Goal: Task Accomplishment & Management: Complete application form

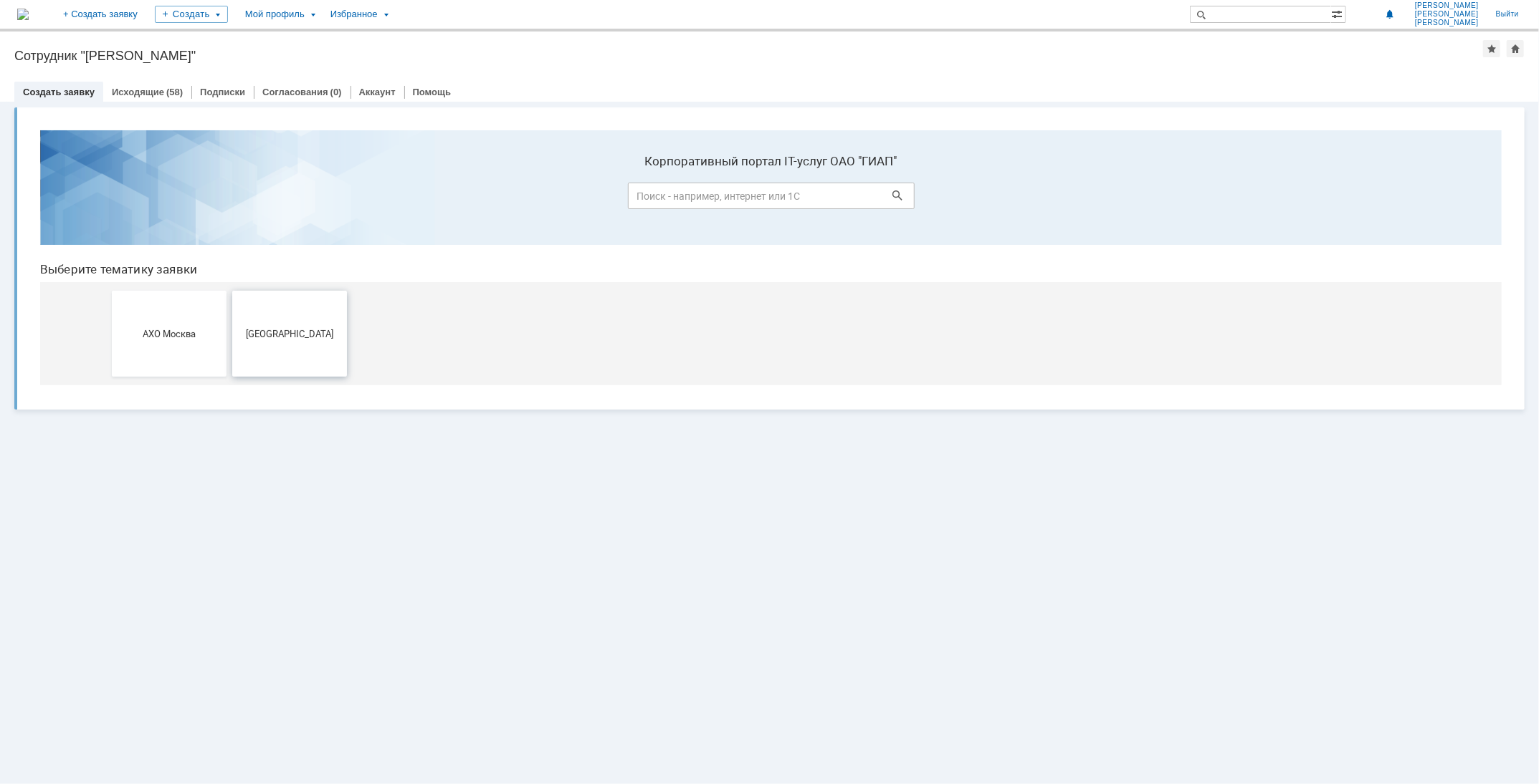
click at [329, 332] on span "[GEOGRAPHIC_DATA]" at bounding box center [289, 332] width 107 height 11
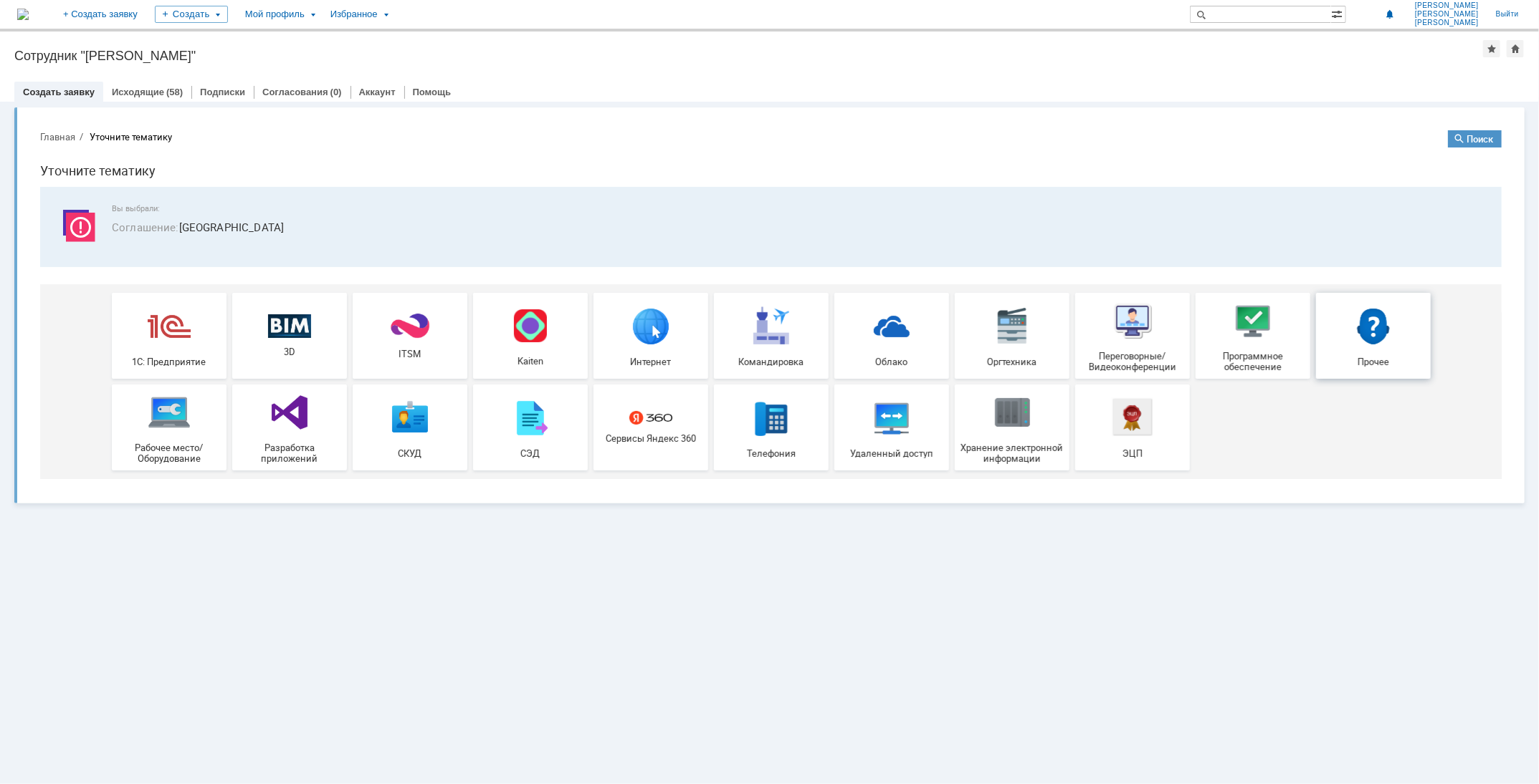
click at [1381, 332] on img at bounding box center [1372, 325] width 43 height 43
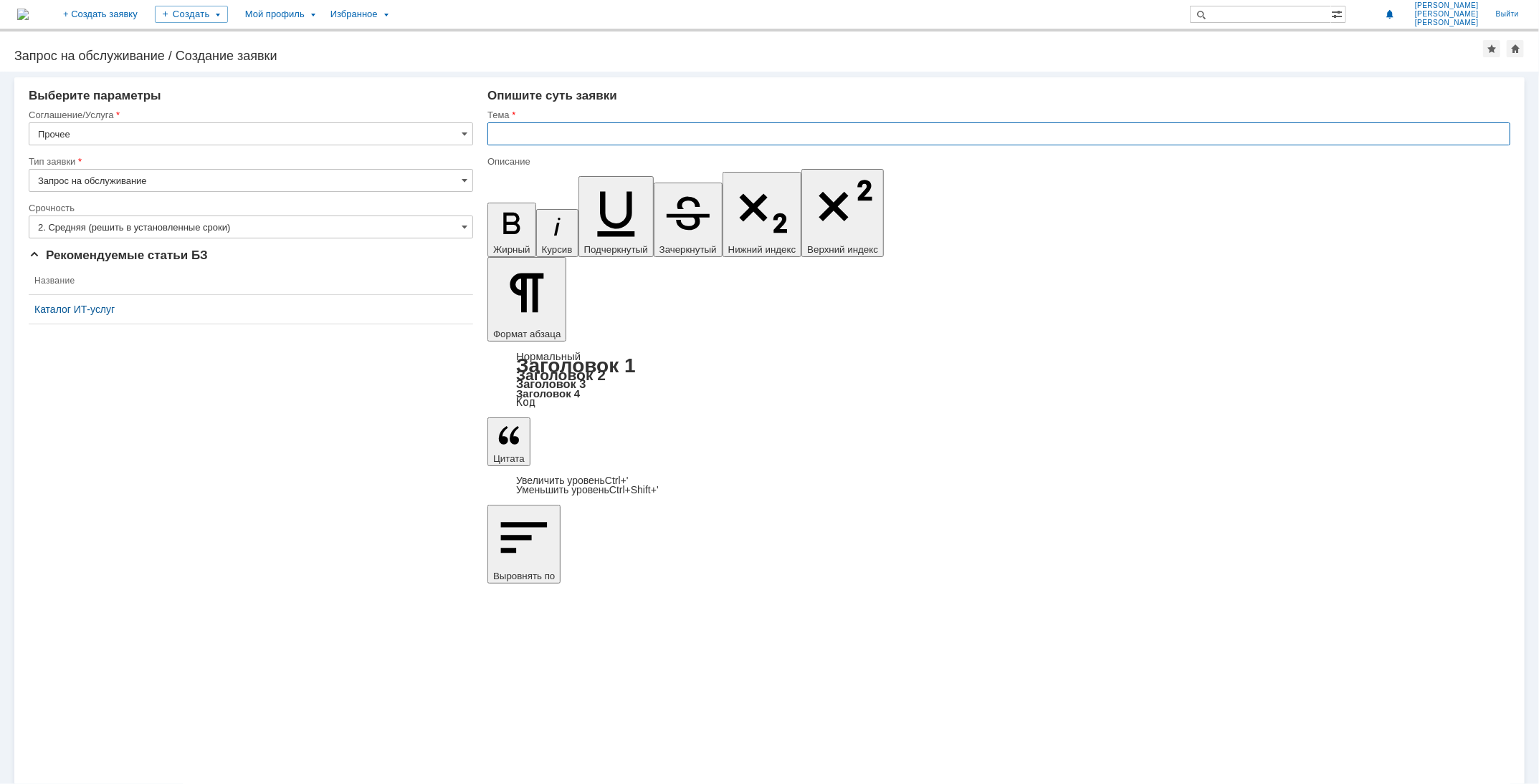
click at [553, 138] on input "text" at bounding box center [998, 133] width 1023 height 23
type input "C"
type input "Сканирование"
